Goal: Task Accomplishment & Management: Use online tool/utility

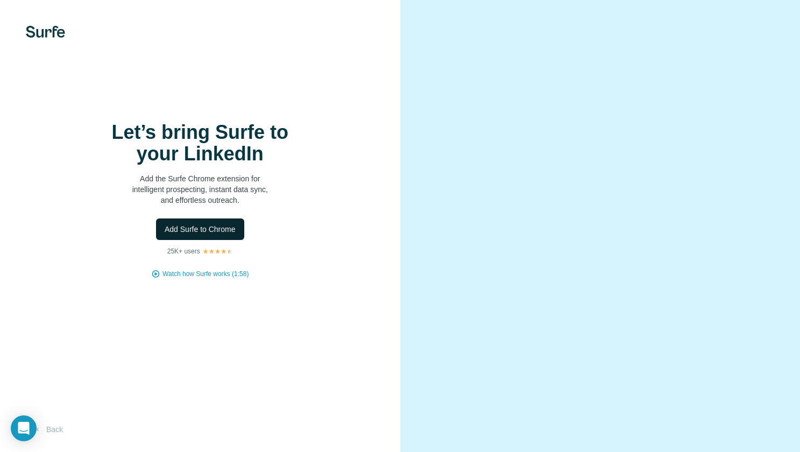
click at [216, 220] on button "Add Surfe to Chrome" at bounding box center [200, 229] width 88 height 22
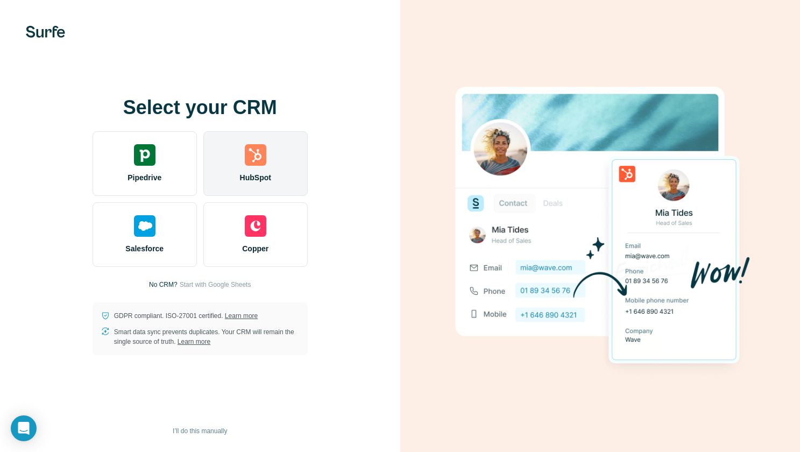
click at [245, 174] on span "HubSpot" at bounding box center [255, 177] width 31 height 11
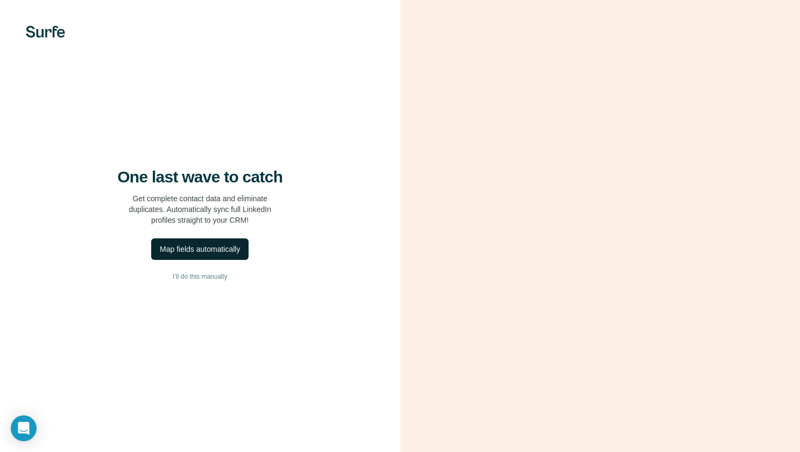
click at [194, 250] on div "Map fields automatically" at bounding box center [200, 249] width 80 height 11
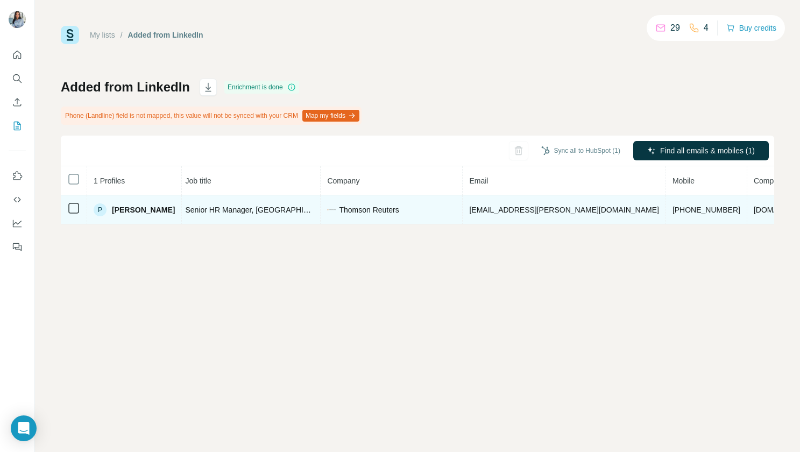
scroll to position [0, 144]
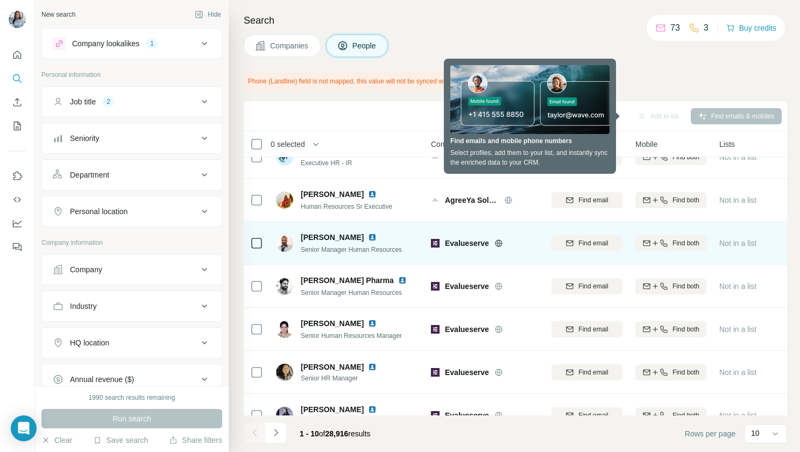
scroll to position [172, 0]
